Goal: Information Seeking & Learning: Learn about a topic

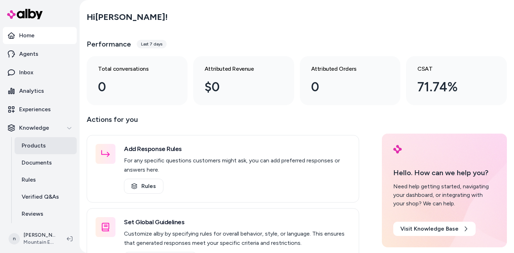
click at [40, 147] on p "Products" at bounding box center [34, 145] width 24 height 9
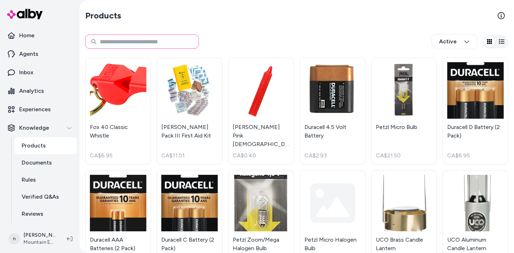
click at [130, 43] on input at bounding box center [142, 41] width 114 height 14
paste input "********"
type input "********"
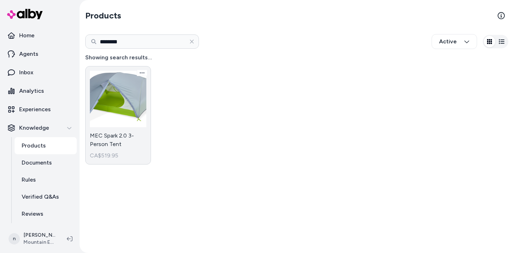
click at [125, 103] on link "MEC Spark 2.0 3-Person Tent CA$519.95" at bounding box center [118, 115] width 66 height 98
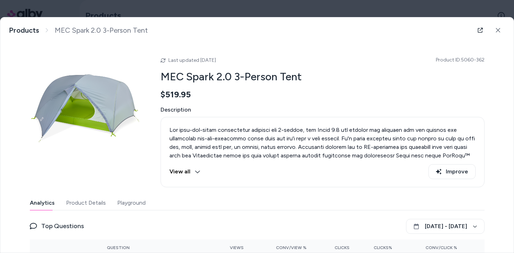
click at [191, 170] on button "View all" at bounding box center [184, 171] width 31 height 15
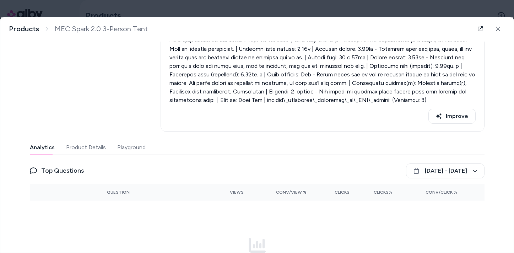
scroll to position [244, 0]
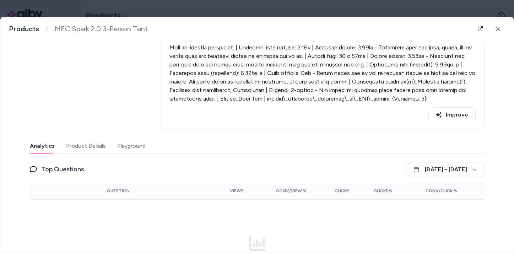
click at [82, 145] on button "Product Details" at bounding box center [86, 146] width 40 height 14
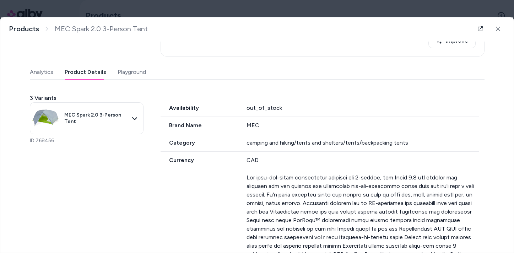
scroll to position [319, 0]
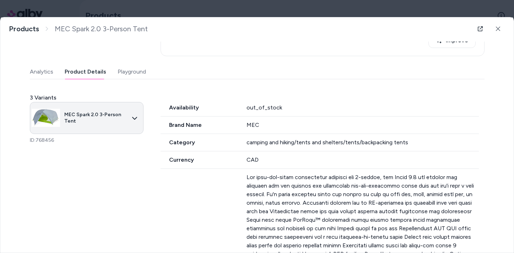
click at [126, 114] on body "Home Agents Inbox Analytics Experiences Knowledge Products Documents Rules Veri…" at bounding box center [257, 126] width 514 height 253
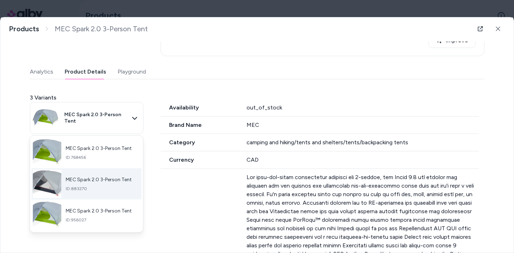
click at [111, 189] on span "ID: 883270" at bounding box center [99, 188] width 66 height 6
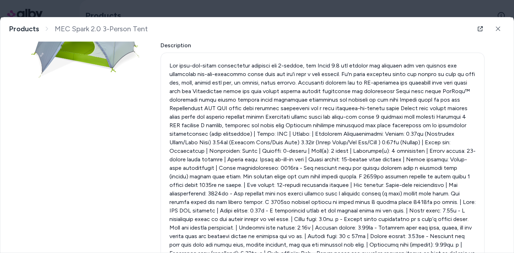
scroll to position [0, 0]
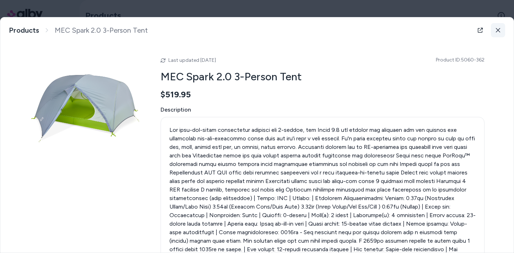
click at [500, 30] on button at bounding box center [498, 30] width 14 height 14
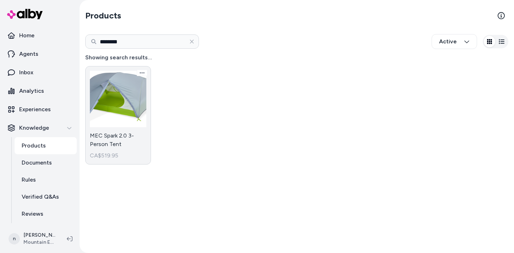
click at [109, 124] on link "MEC Spark 2.0 3-Person Tent CA$519.95" at bounding box center [118, 115] width 66 height 98
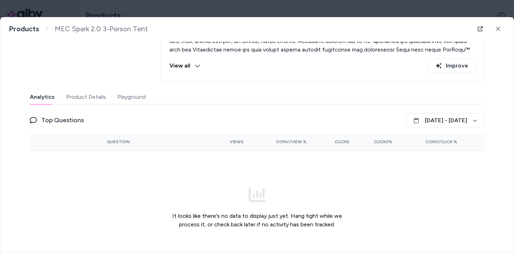
scroll to position [129, 0]
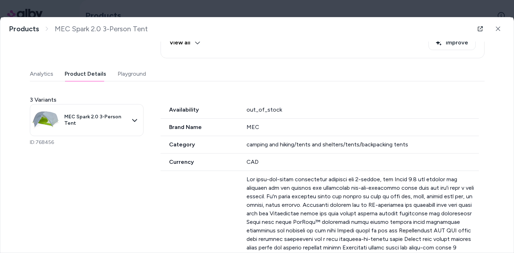
click at [88, 73] on button "Product Details" at bounding box center [86, 74] width 42 height 14
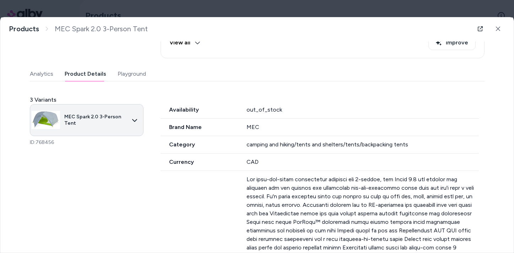
click at [89, 117] on body "Home Agents Inbox Analytics Experiences Knowledge Products Documents Rules Veri…" at bounding box center [257, 126] width 514 height 253
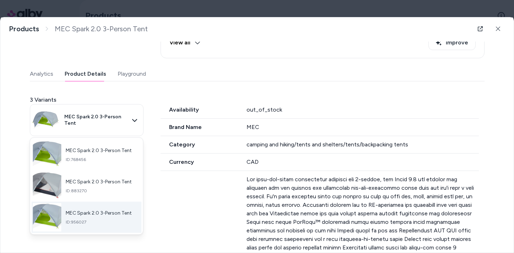
click at [92, 221] on span "ID: 956027" at bounding box center [99, 222] width 66 height 6
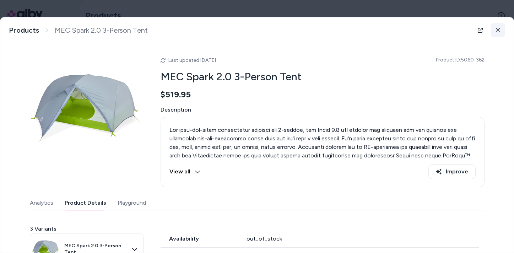
click at [498, 28] on icon at bounding box center [497, 30] width 5 height 5
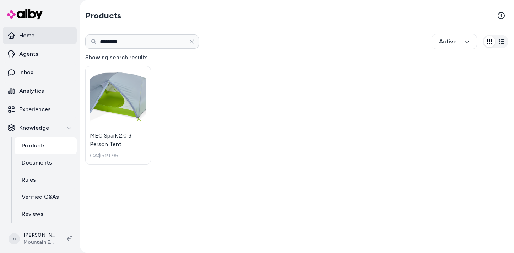
click at [25, 36] on p "Home" at bounding box center [26, 35] width 15 height 9
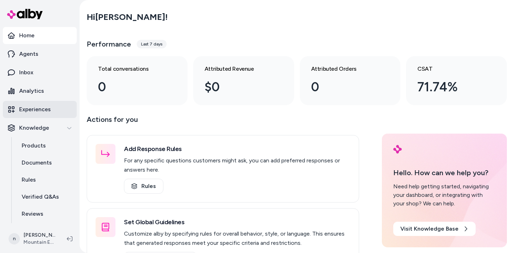
click at [32, 110] on p "Experiences" at bounding box center [35, 109] width 32 height 9
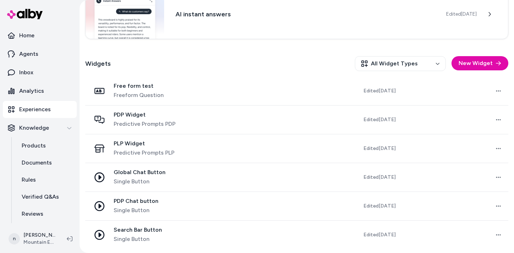
scroll to position [164, 0]
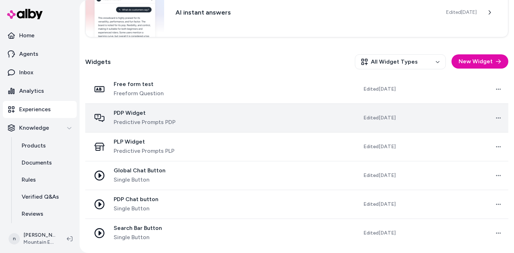
click at [134, 109] on span "PDP Widget" at bounding box center [145, 112] width 62 height 7
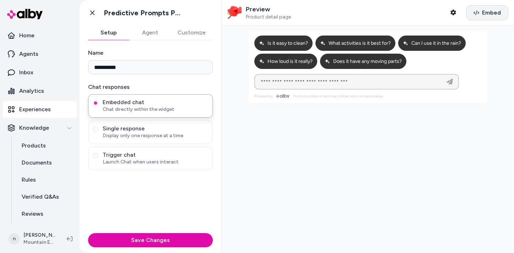
click at [478, 12] on icon "button" at bounding box center [476, 13] width 6 height 6
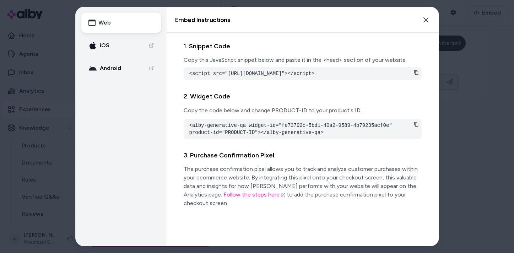
drag, startPoint x: 384, startPoint y: 73, endPoint x: 270, endPoint y: 82, distance: 115.1
click at [270, 77] on pre "<script src="https://cdn.alby.net/apps/launcher/embed.js?brandId=d505ba43-7423-…" at bounding box center [302, 73] width 227 height 7
copy pre "d505ba43-7423-4aba-aecc-244695b2b06b"
drag, startPoint x: 390, startPoint y: 131, endPoint x: 282, endPoint y: 130, distance: 108.7
click at [282, 130] on pre "<alby-generative-qa widget-id="fe73792c-5bd1-40a2-9589-4b79235acf0e" product-id…" at bounding box center [302, 129] width 227 height 14
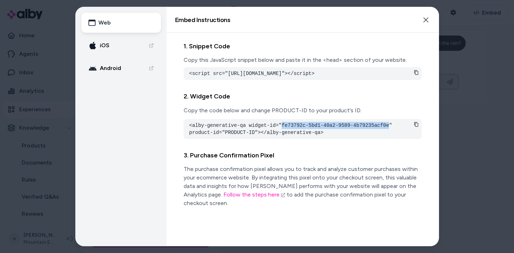
copy pre "fe73792c-5bd1-40a2-9589-4b79235acf0e"
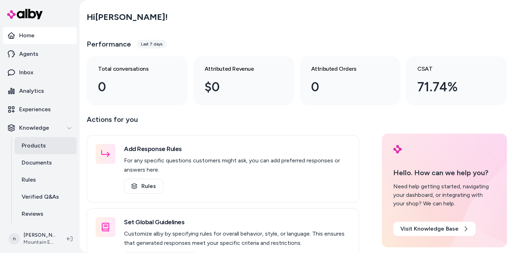
click at [37, 147] on p "Products" at bounding box center [34, 145] width 24 height 9
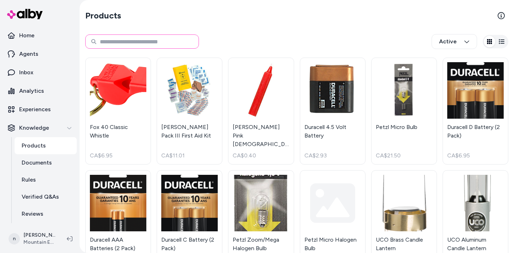
click at [163, 47] on input at bounding box center [142, 41] width 114 height 14
paste input "********"
type input "********"
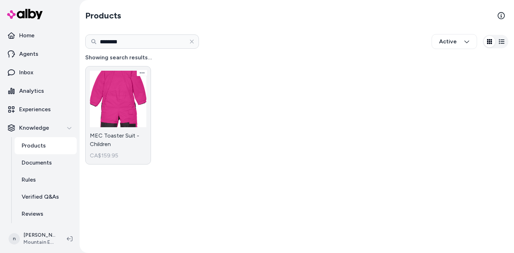
click at [127, 104] on link "MEC Toaster Suit - Children CA$159.95" at bounding box center [118, 115] width 66 height 98
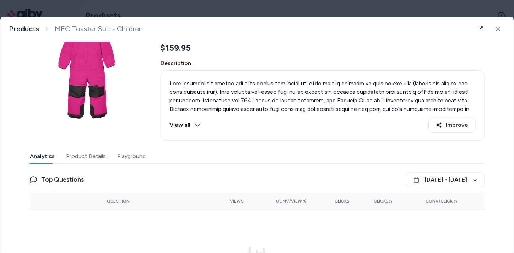
scroll to position [49, 0]
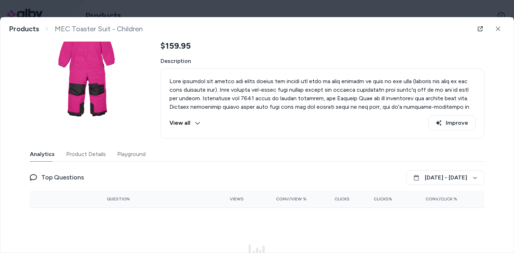
click at [91, 155] on button "Product Details" at bounding box center [86, 154] width 40 height 14
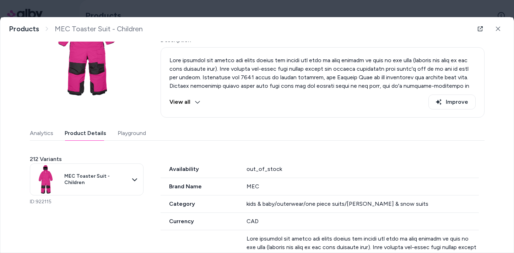
scroll to position [71, 0]
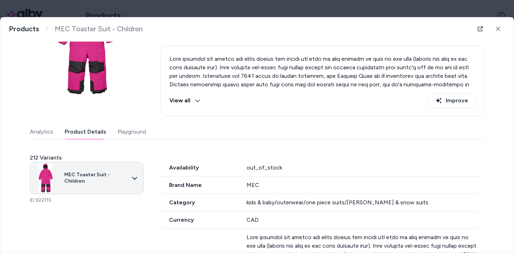
click at [130, 183] on body "Home Agents Inbox Analytics Experiences Knowledge Products Documents Rules Veri…" at bounding box center [257, 126] width 514 height 253
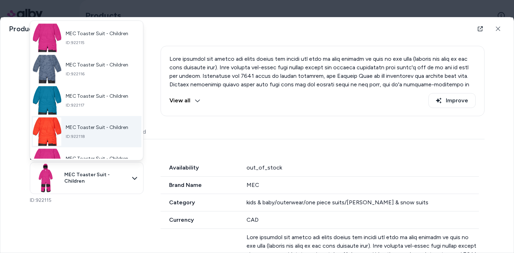
click at [122, 135] on span "ID: 922118" at bounding box center [97, 136] width 63 height 6
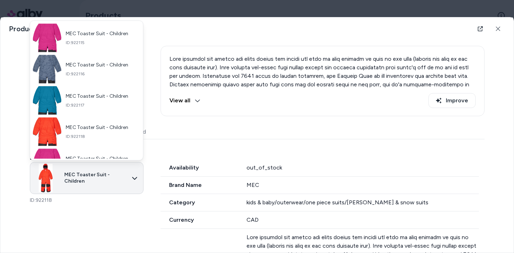
click at [123, 177] on body "Home Agents Inbox Analytics Experiences Knowledge Products Documents Rules Veri…" at bounding box center [257, 126] width 514 height 253
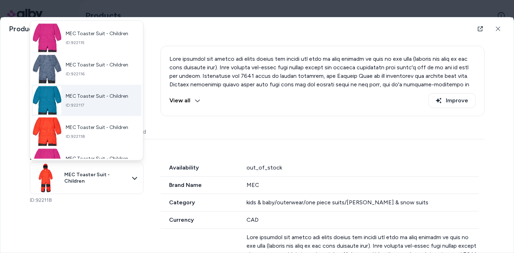
click at [110, 106] on span "ID: 922117" at bounding box center [97, 105] width 63 height 6
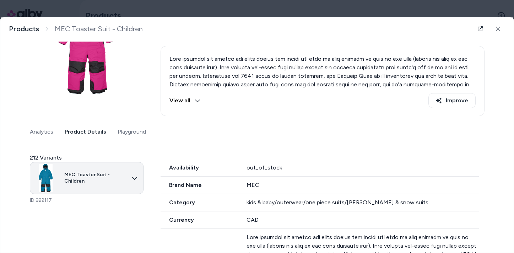
click at [116, 178] on body "Home Agents Inbox Analytics Experiences Knowledge Products Documents Rules Veri…" at bounding box center [257, 126] width 514 height 253
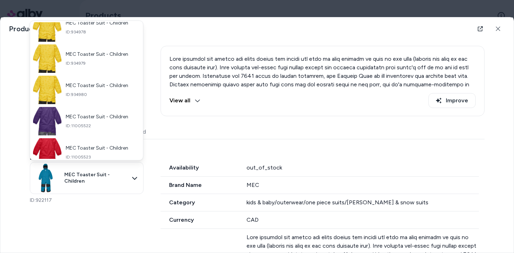
scroll to position [277, 0]
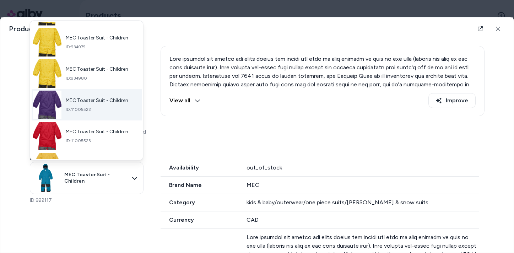
click at [99, 105] on div "MEC Toaster Suit - Children ID: 11005522" at bounding box center [97, 105] width 63 height 15
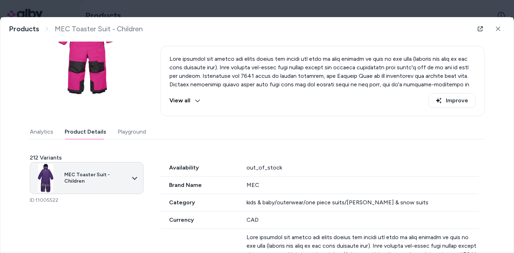
click at [115, 177] on body "Home Agents Inbox Analytics Experiences Knowledge Products Documents Rules Veri…" at bounding box center [257, 126] width 514 height 253
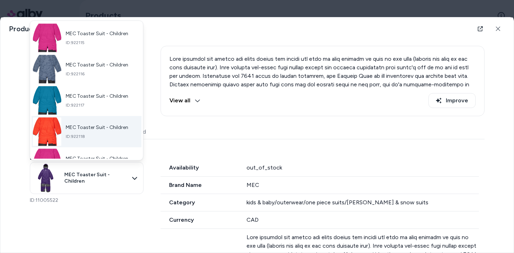
click at [107, 130] on span "MEC Toaster Suit - Children" at bounding box center [97, 127] width 63 height 6
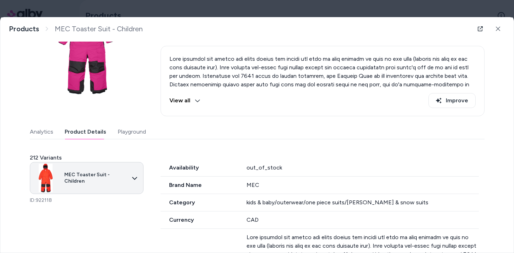
click at [118, 184] on body "Home Agents Inbox Analytics Experiences Knowledge Products Documents Rules Veri…" at bounding box center [257, 126] width 514 height 253
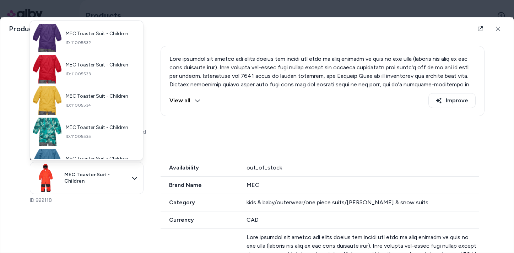
scroll to position [698, 0]
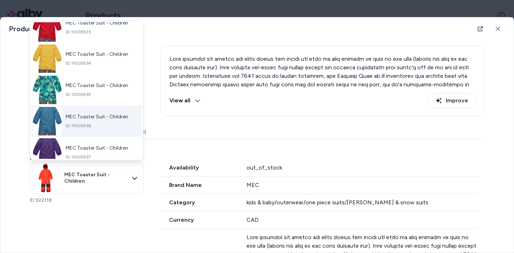
click at [98, 117] on span "MEC Toaster Suit - Children" at bounding box center [97, 117] width 63 height 6
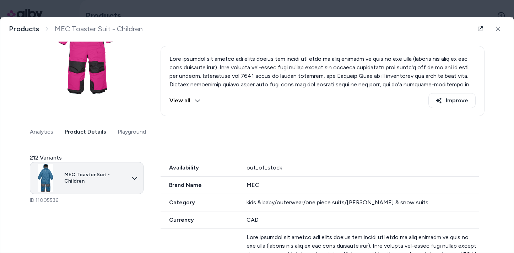
click at [111, 171] on body "Home Agents Inbox Analytics Experiences Knowledge Products Documents Rules Veri…" at bounding box center [257, 126] width 514 height 253
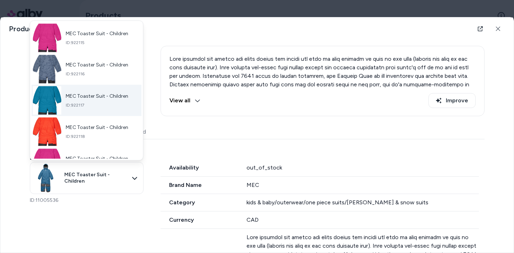
click at [95, 94] on span "MEC Toaster Suit - Children" at bounding box center [97, 96] width 63 height 6
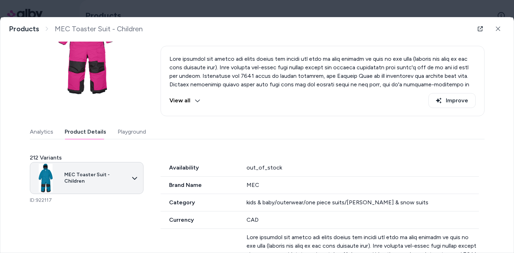
click at [116, 178] on body "Home Agents Inbox Analytics Experiences Knowledge Products Documents Rules Veri…" at bounding box center [257, 126] width 514 height 253
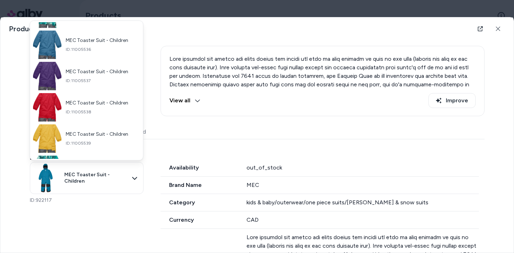
scroll to position [791, 0]
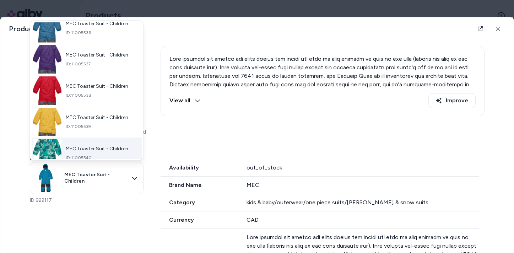
click at [98, 151] on span "MEC Toaster Suit - Children" at bounding box center [97, 149] width 63 height 6
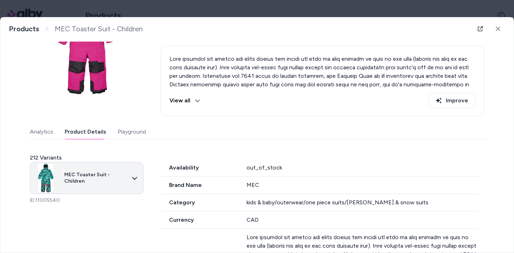
click at [125, 178] on body "Home Agents Inbox Analytics Experiences Knowledge Products Documents Rules Veri…" at bounding box center [257, 126] width 514 height 253
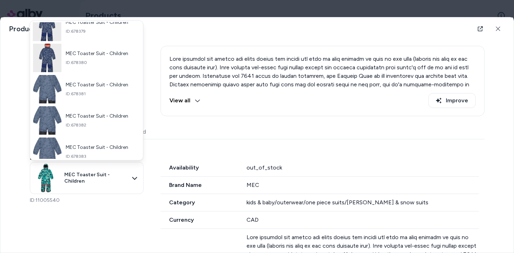
scroll to position [3746, 0]
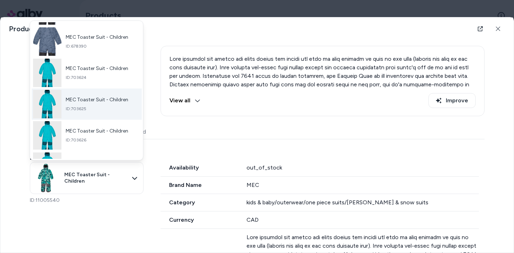
click at [97, 106] on span "ID: 703625" at bounding box center [97, 109] width 63 height 6
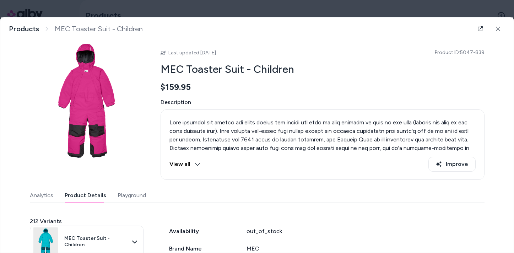
scroll to position [8, 0]
click at [189, 164] on button "View all" at bounding box center [184, 163] width 31 height 15
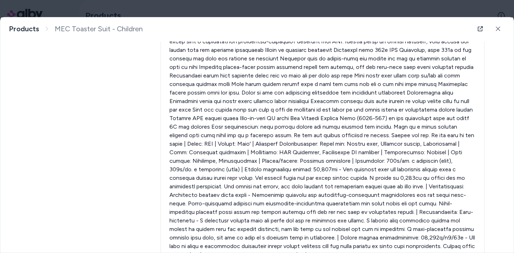
scroll to position [0, 0]
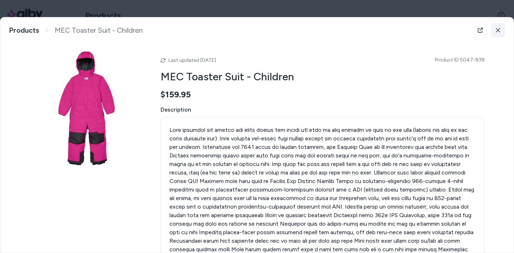
click at [501, 31] on button at bounding box center [498, 30] width 14 height 14
